Goal: Navigation & Orientation: Find specific page/section

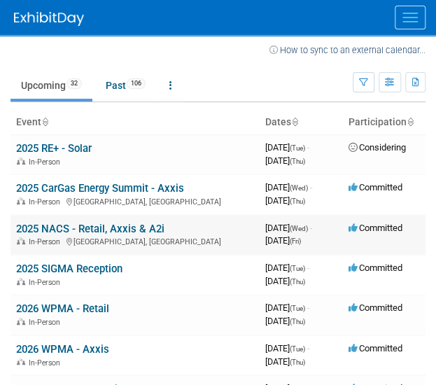
scroll to position [10, 0]
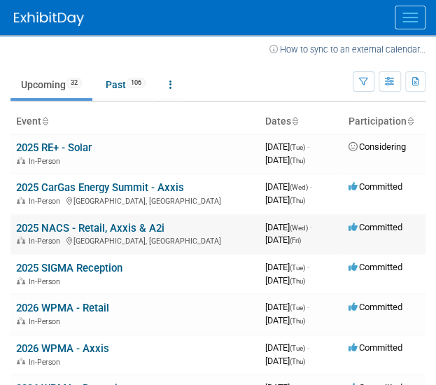
click at [126, 227] on link "2025 NACS - Retail, Axxis & A2i" at bounding box center [90, 228] width 148 height 13
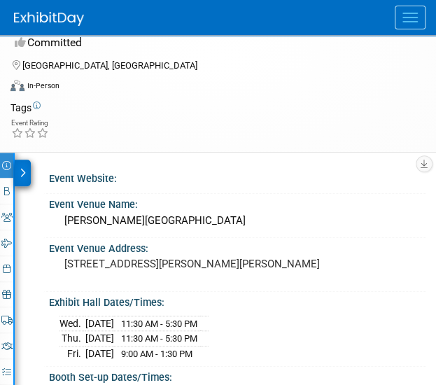
scroll to position [60, 0]
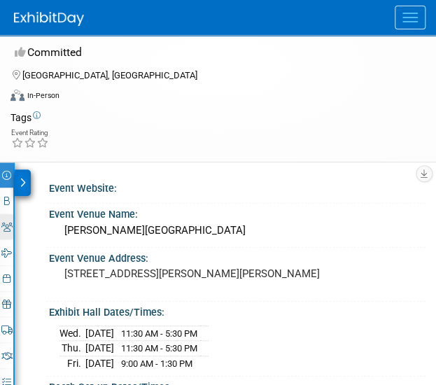
click at [6, 227] on icon at bounding box center [6, 226] width 11 height 9
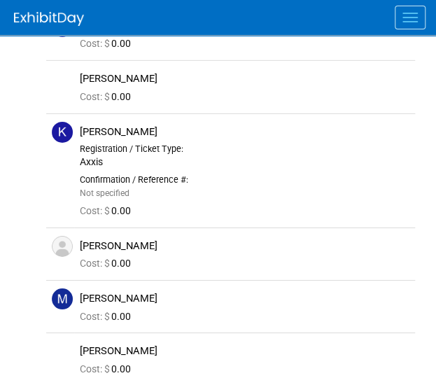
scroll to position [1026, 0]
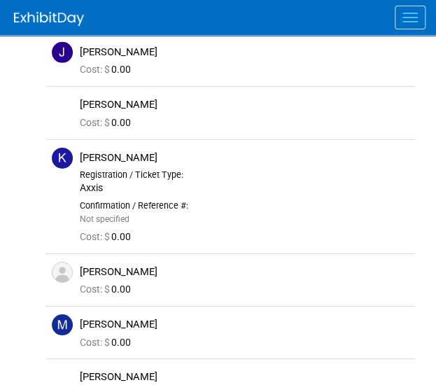
click at [20, 248] on div "Event Information Event Info Booth Booth 24 Staff 24 Staff 0 Travel Reservation…" at bounding box center [218, 55] width 436 height 1719
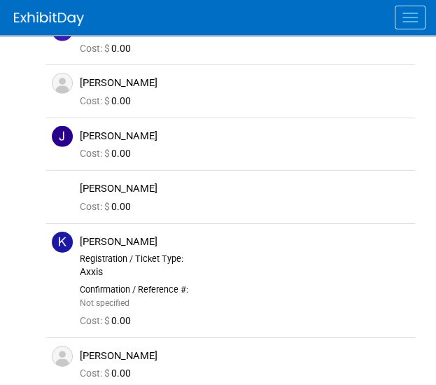
scroll to position [924, 0]
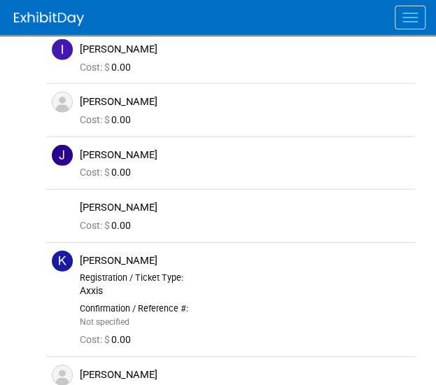
click at [22, 317] on div "Event Information Event Info Booth Booth 24 Staff 24 Staff 0 Travel Reservation…" at bounding box center [218, 158] width 436 height 1719
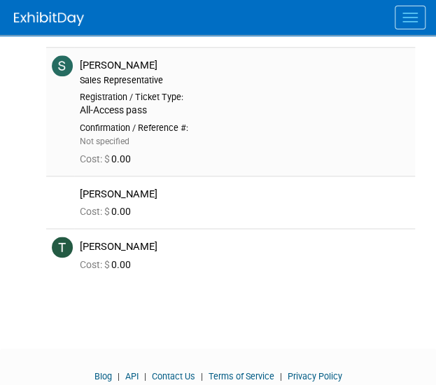
scroll to position [1646, 0]
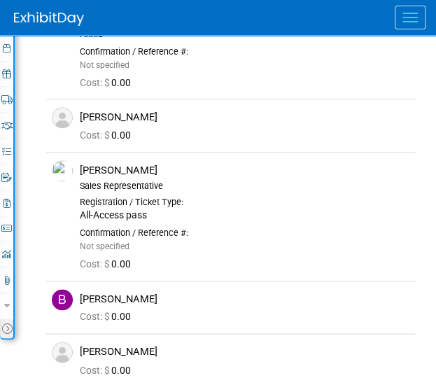
scroll to position [0, 0]
